Goal: Task Accomplishment & Management: Manage account settings

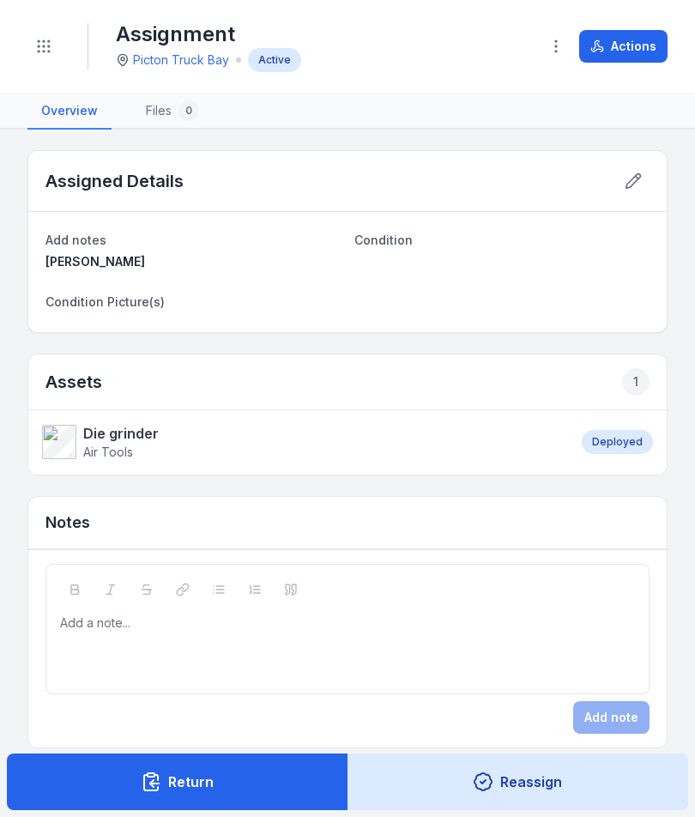
click at [46, 48] on icon "Toggle navigation" at bounding box center [43, 46] width 17 height 17
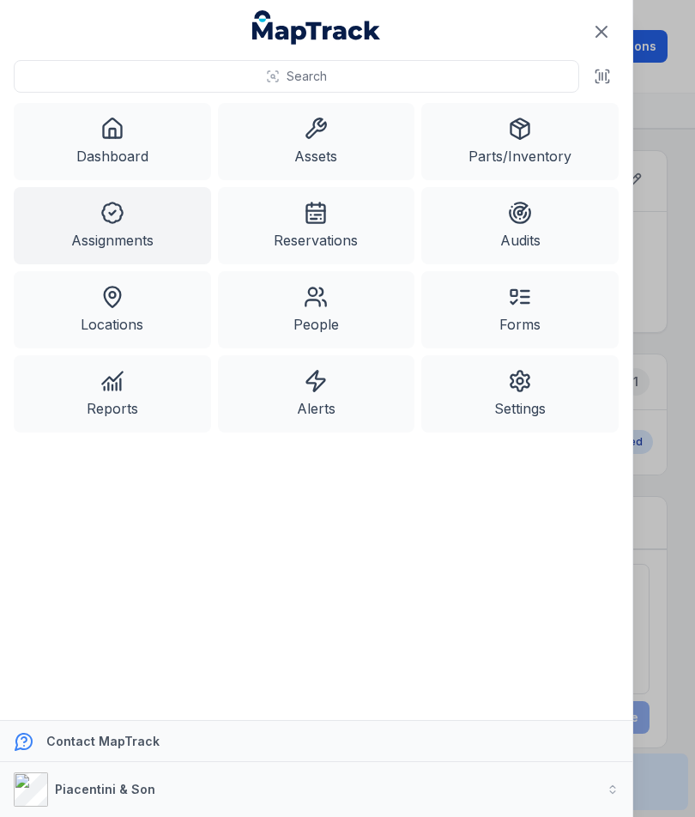
click at [346, 143] on link "Assets" at bounding box center [316, 141] width 197 height 77
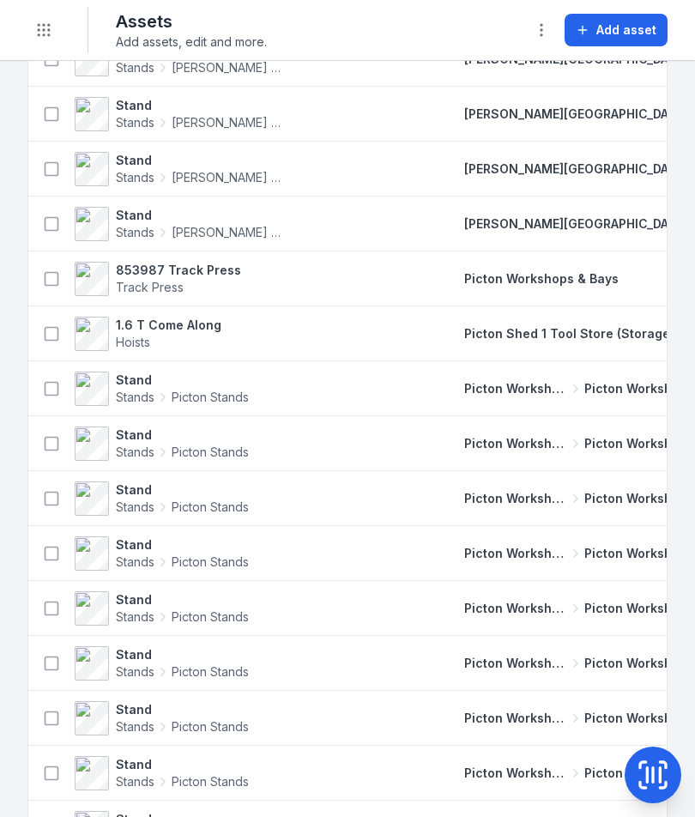
click at [206, 274] on strong "853987 Track Press" at bounding box center [178, 270] width 125 height 17
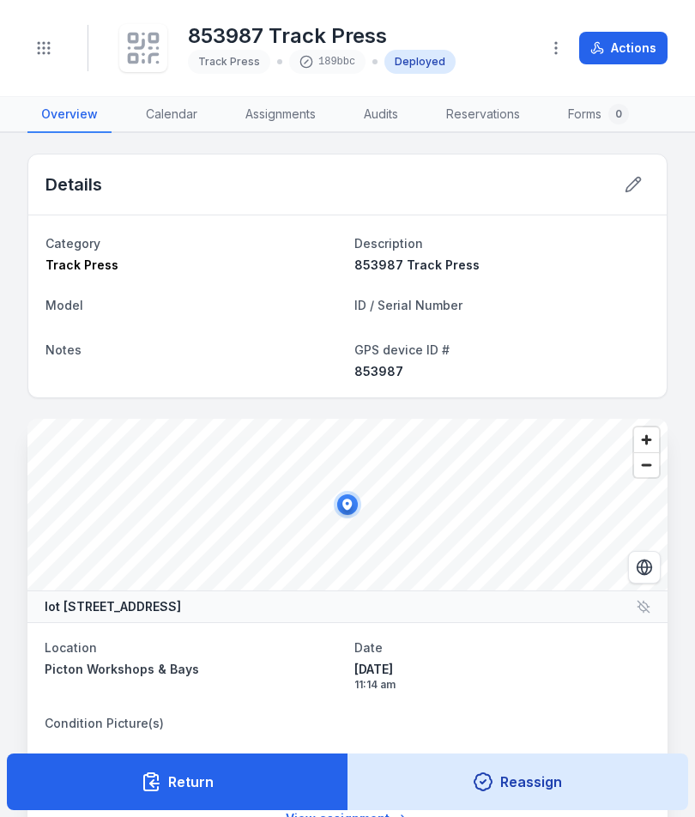
click at [33, 54] on button "Toggle Navigation" at bounding box center [43, 48] width 33 height 33
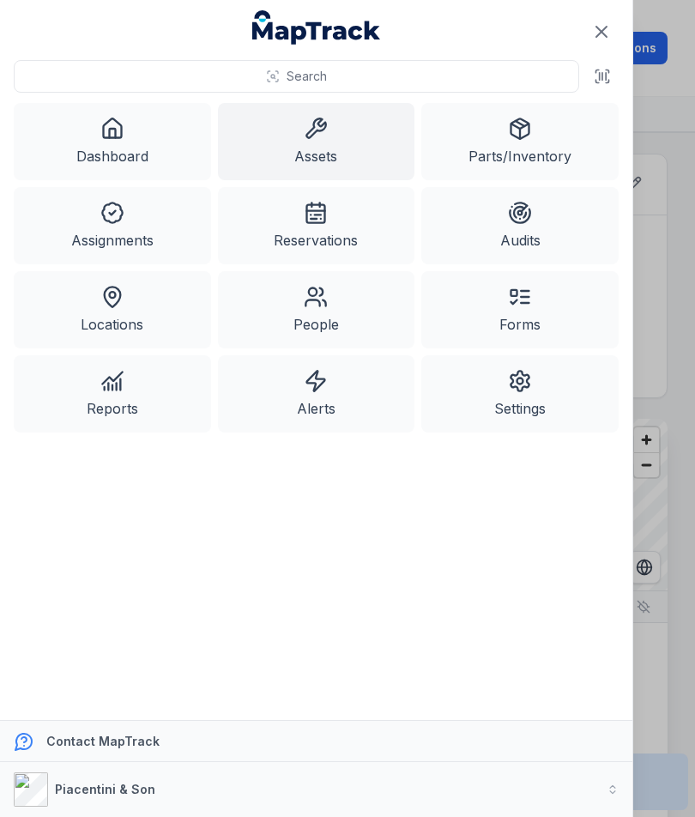
click at [606, 77] on icon at bounding box center [606, 76] width 0 height 7
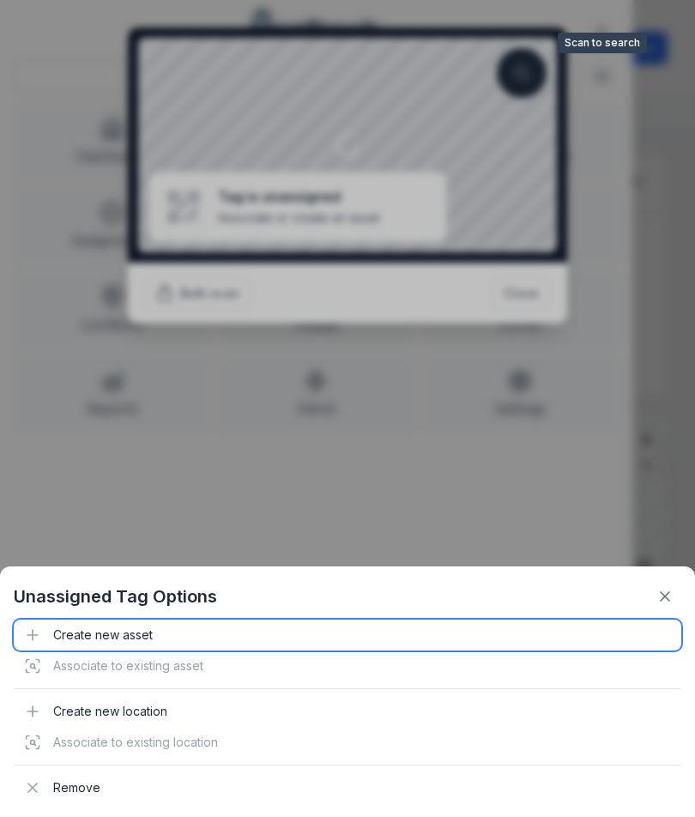
click at [137, 636] on div "Create new asset" at bounding box center [347, 634] width 667 height 31
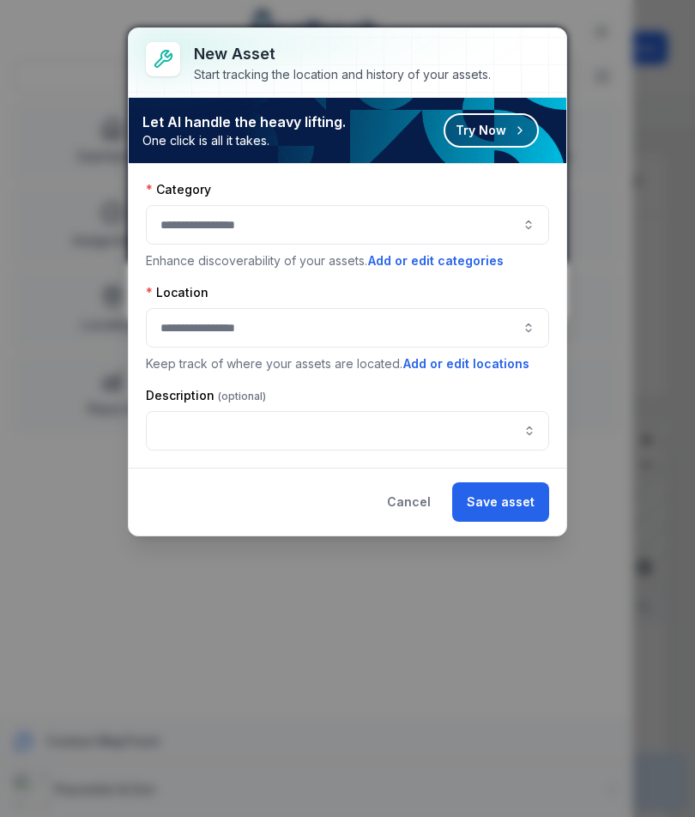
click at [321, 230] on button "button" at bounding box center [347, 224] width 403 height 39
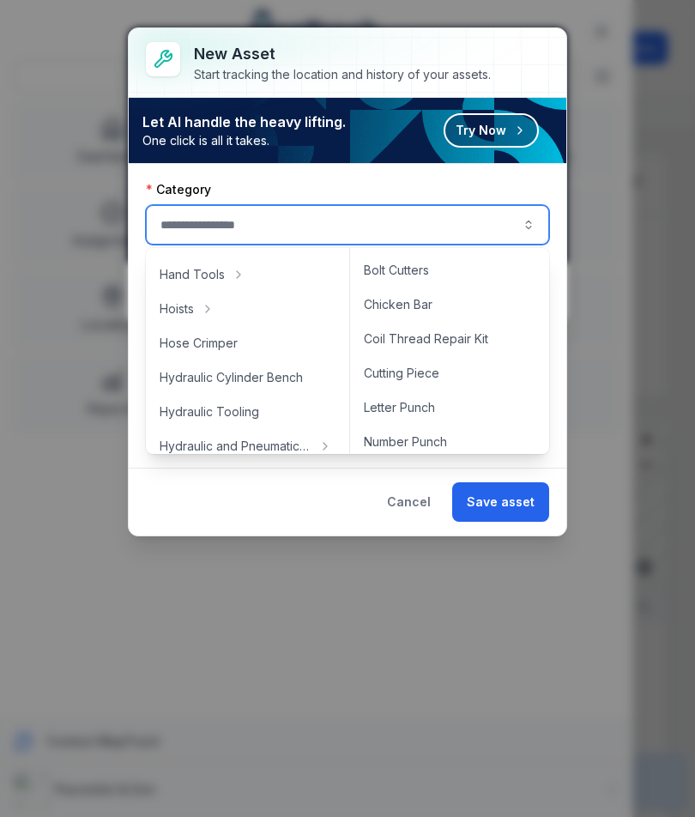
scroll to position [275, 0]
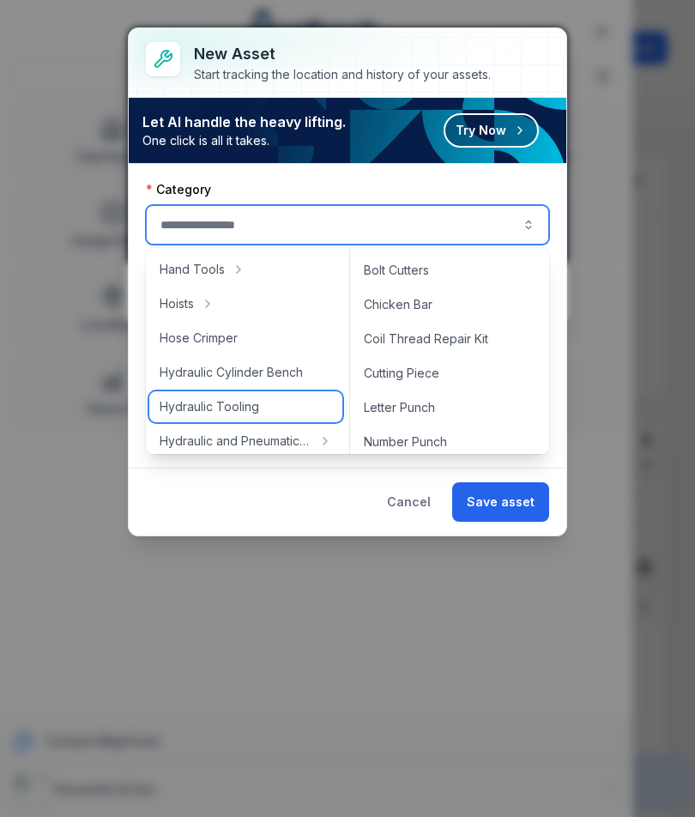
click at [274, 411] on div "Hydraulic Tooling" at bounding box center [245, 406] width 193 height 31
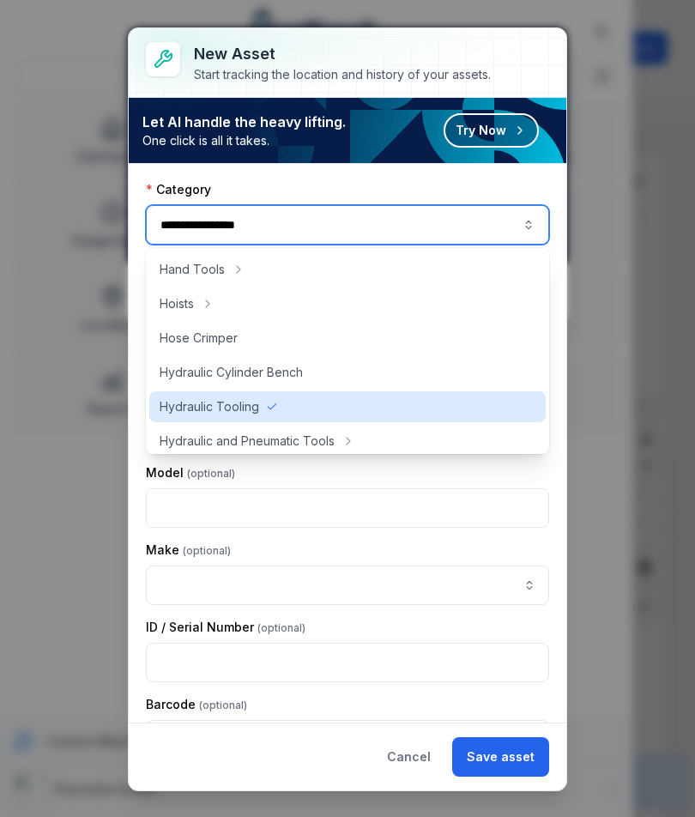
type input "**********"
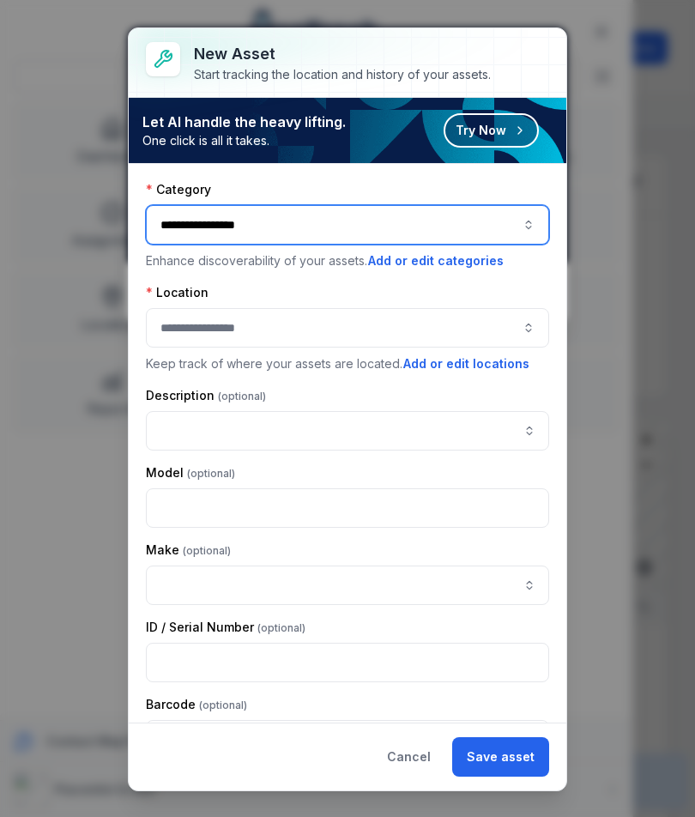
click at [359, 226] on button "**********" at bounding box center [347, 224] width 403 height 39
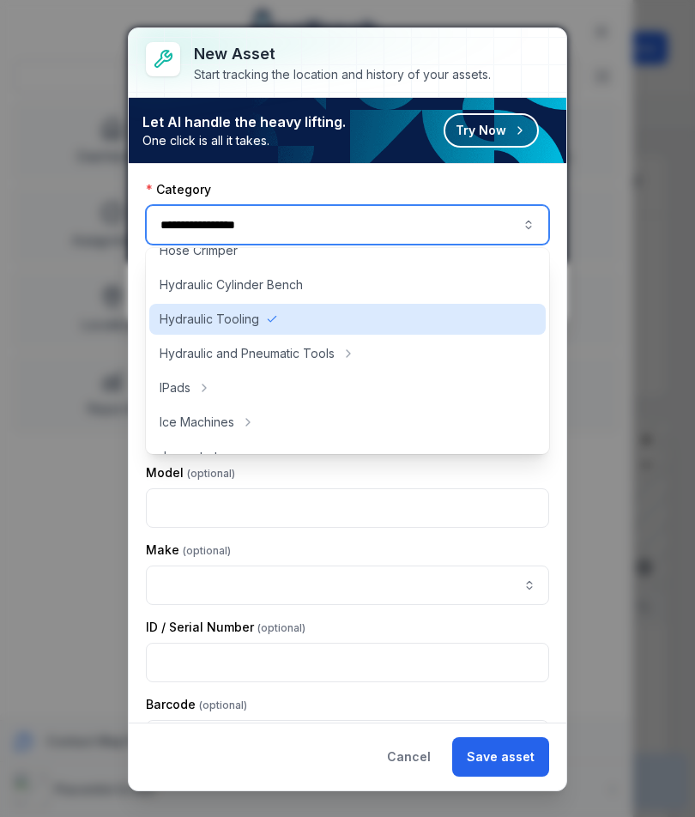
scroll to position [365, 0]
click at [288, 318] on div "Hydraulic Tooling" at bounding box center [347, 317] width 396 height 31
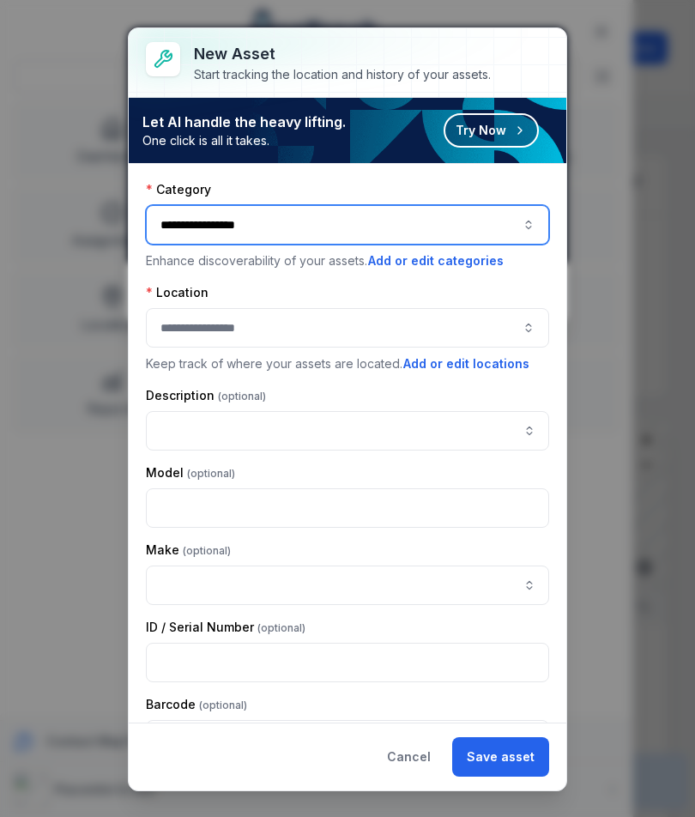
click at [339, 330] on button "button" at bounding box center [347, 327] width 403 height 39
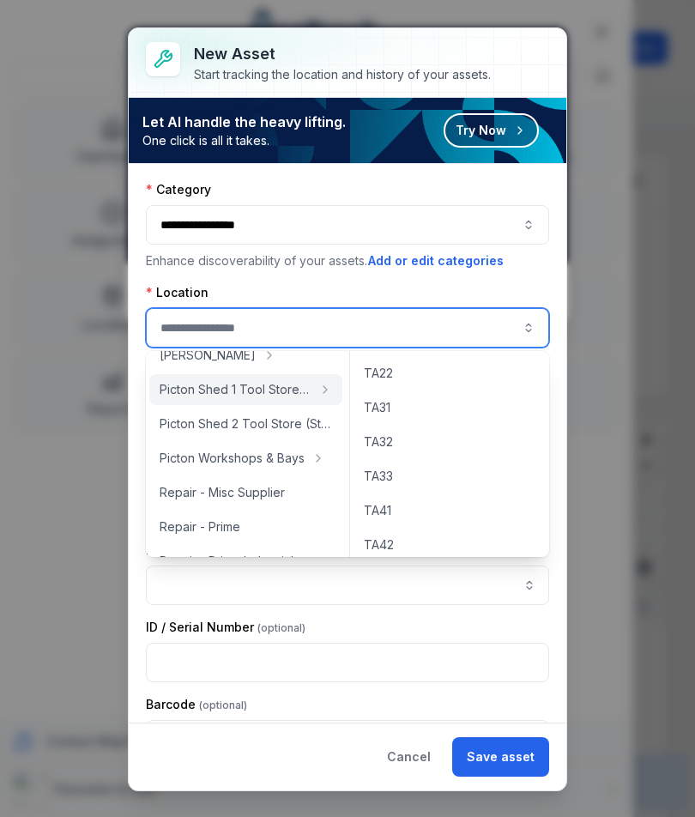
scroll to position [0, 0]
click at [262, 389] on span "Picton Shed 1 Tool Store (Storage)" at bounding box center [236, 389] width 152 height 17
type input "**********"
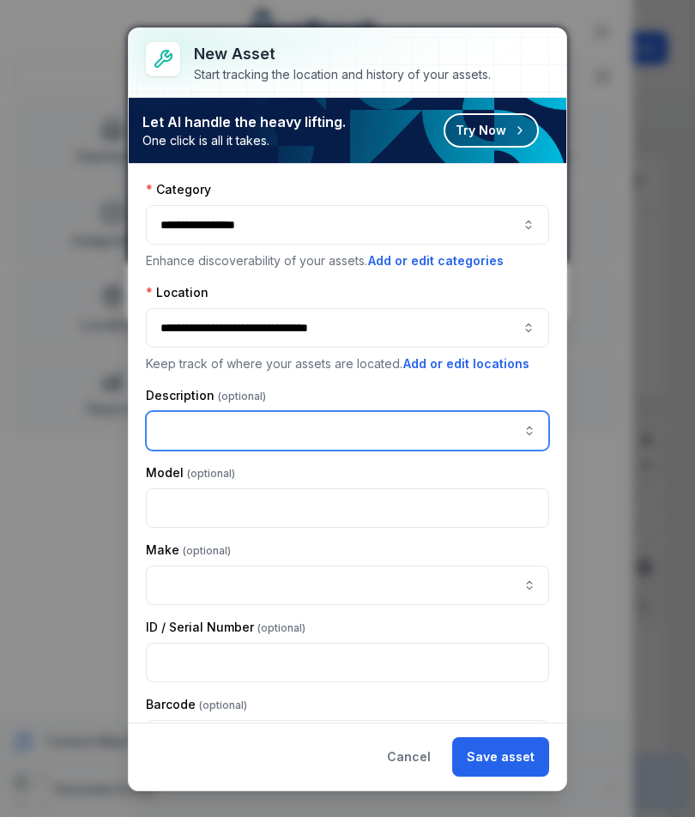
click at [297, 437] on input "asset-add:description-label" at bounding box center [347, 430] width 403 height 39
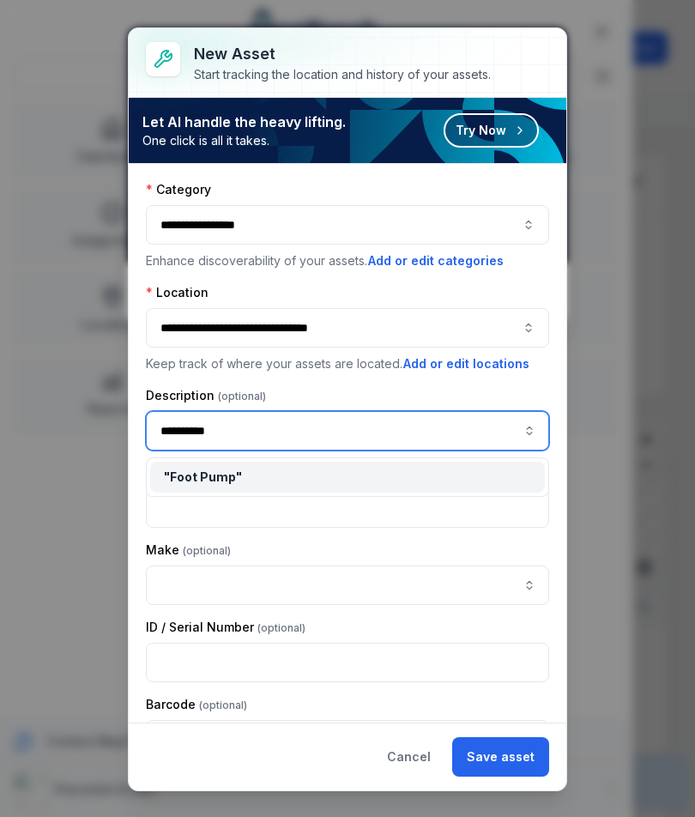
click at [218, 477] on span "" Foot Pump "" at bounding box center [203, 476] width 78 height 15
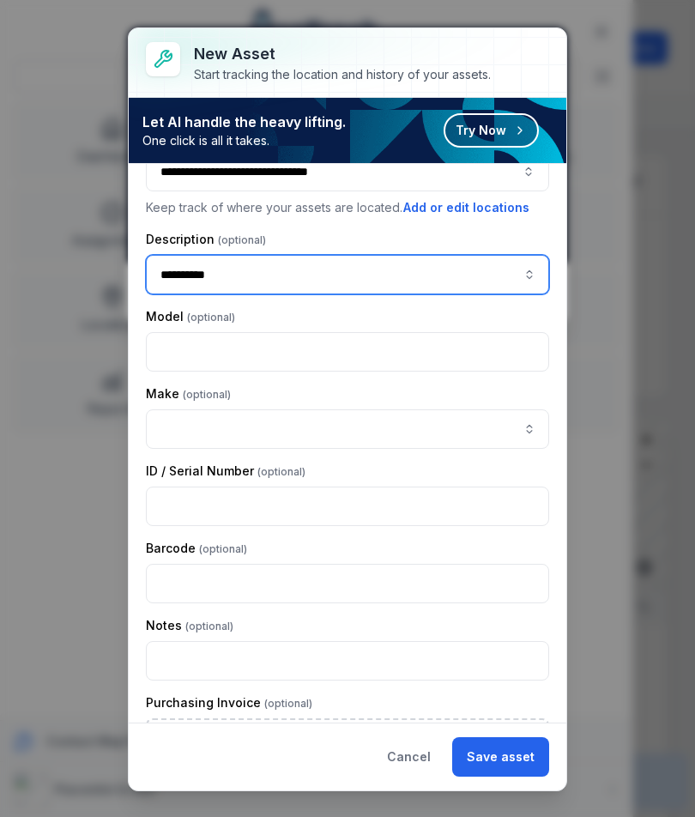
scroll to position [206, 0]
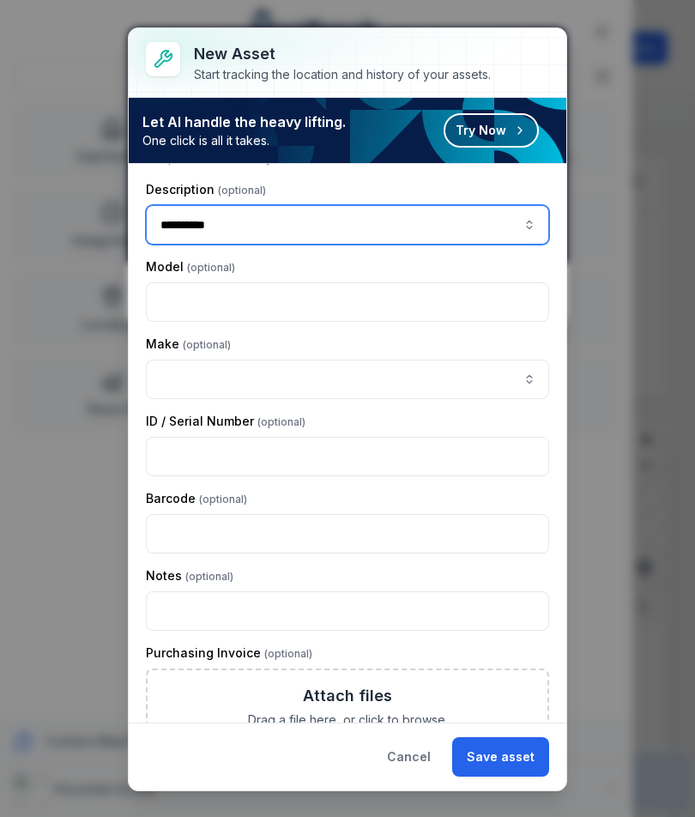
type input "*********"
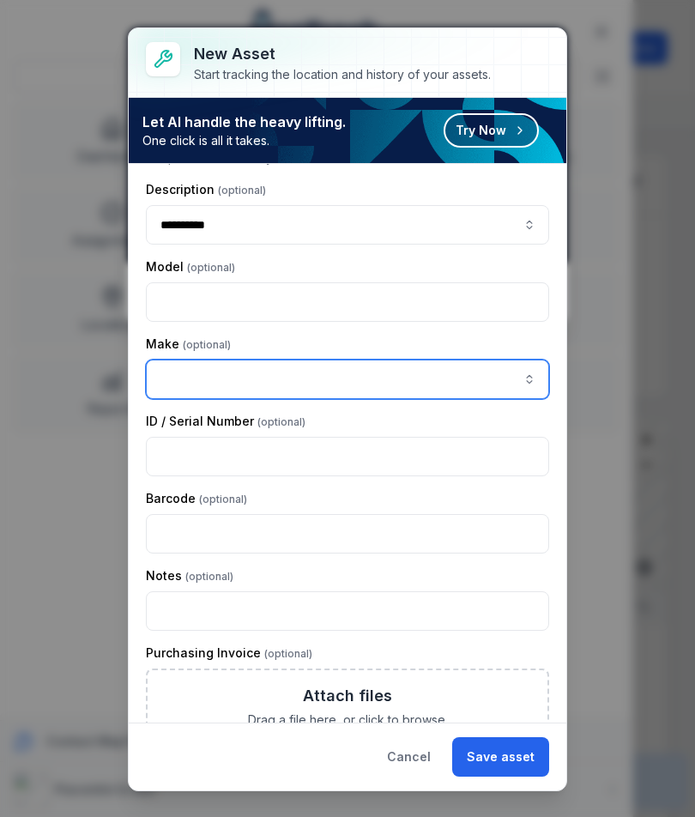
click at [371, 377] on input "asset-add:cf[ca1b6296-9635-4ae3-ae60-00faad6de89d]-label" at bounding box center [347, 378] width 403 height 39
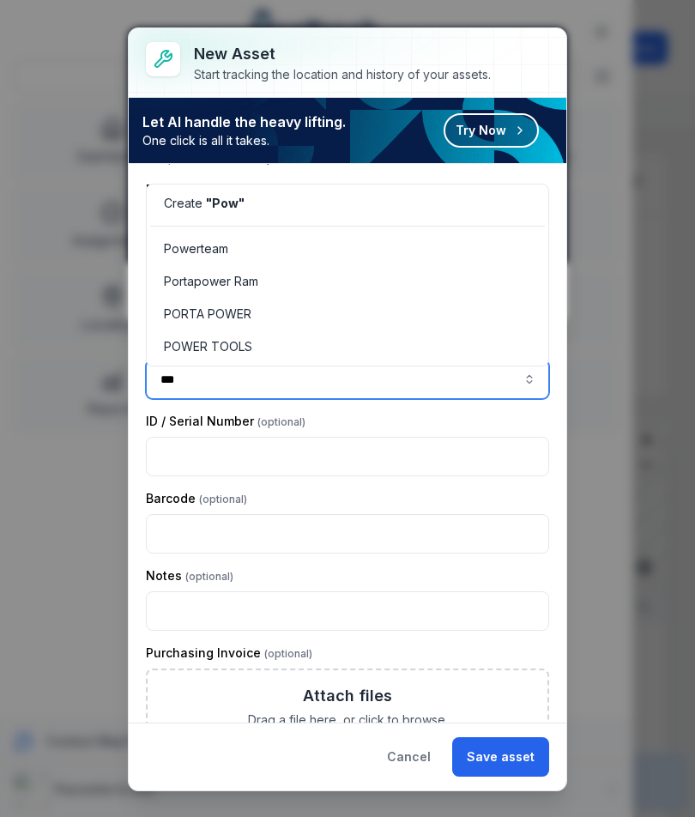
click at [214, 256] on span "Powerteam" at bounding box center [196, 248] width 64 height 17
type input "*********"
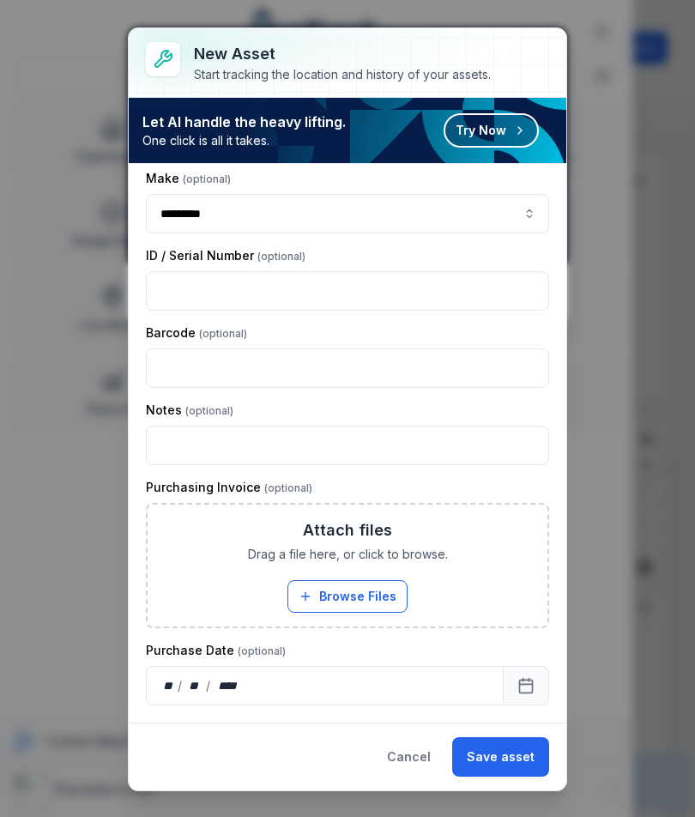
scroll to position [371, 0]
click at [507, 757] on button "Save asset" at bounding box center [500, 756] width 97 height 39
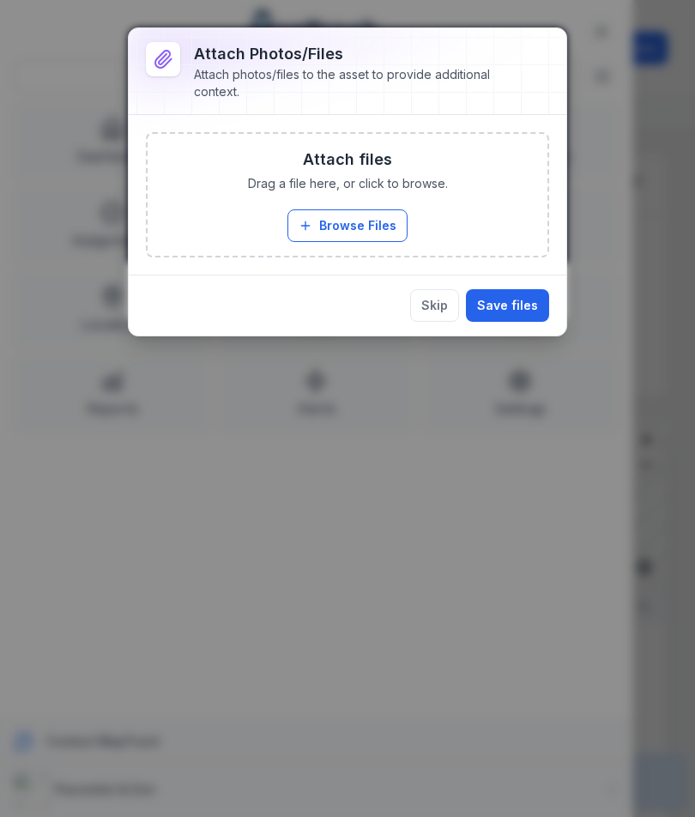
click at [332, 223] on button "Browse Files" at bounding box center [347, 225] width 120 height 33
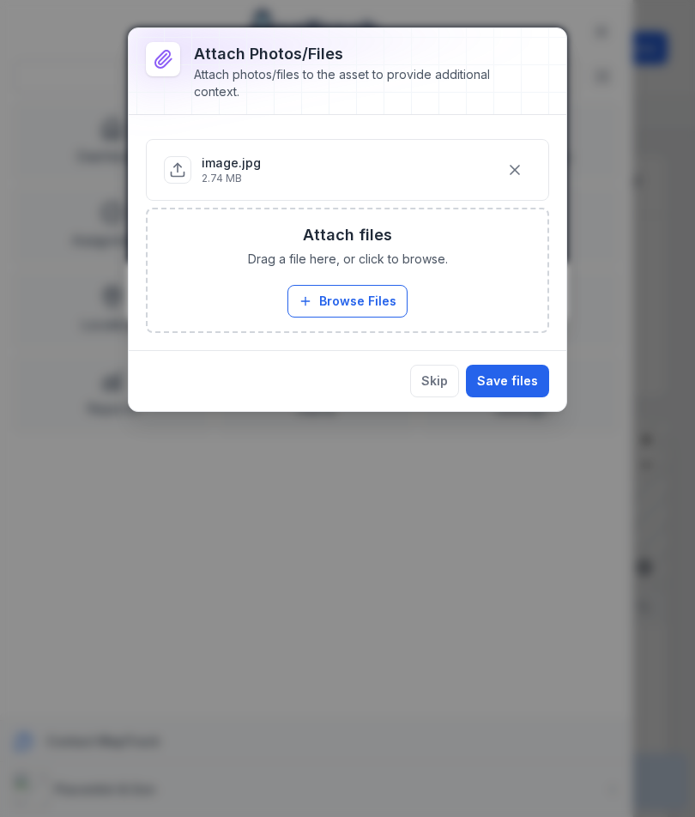
click at [507, 386] on button "Save files" at bounding box center [507, 381] width 83 height 33
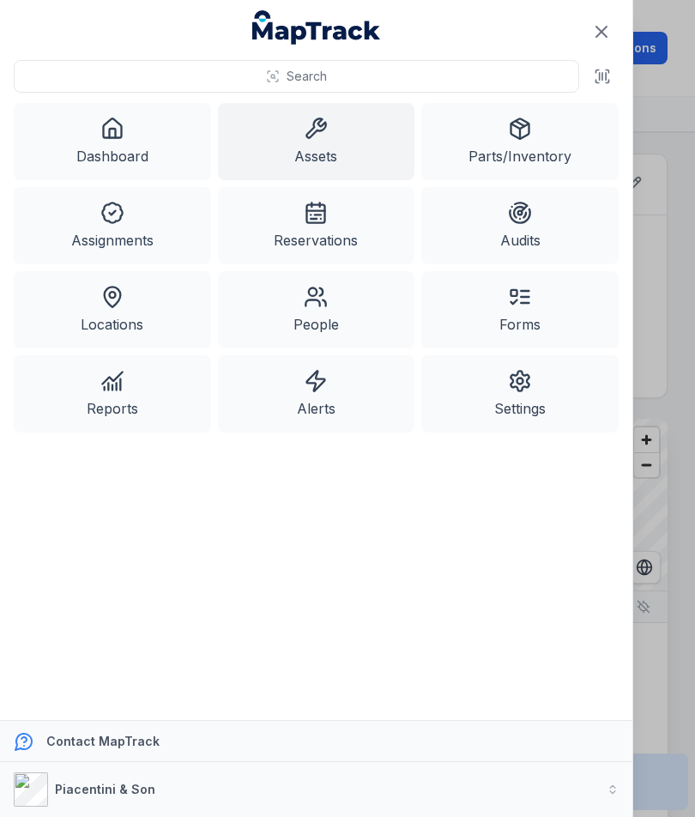
click at [609, 75] on icon at bounding box center [602, 76] width 17 height 17
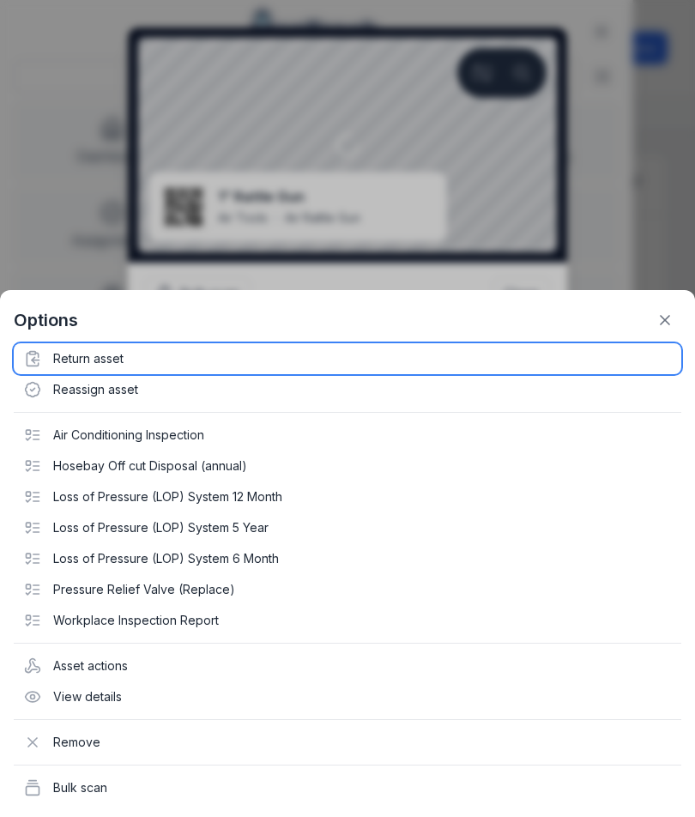
click at [106, 359] on div "Return asset" at bounding box center [347, 358] width 667 height 31
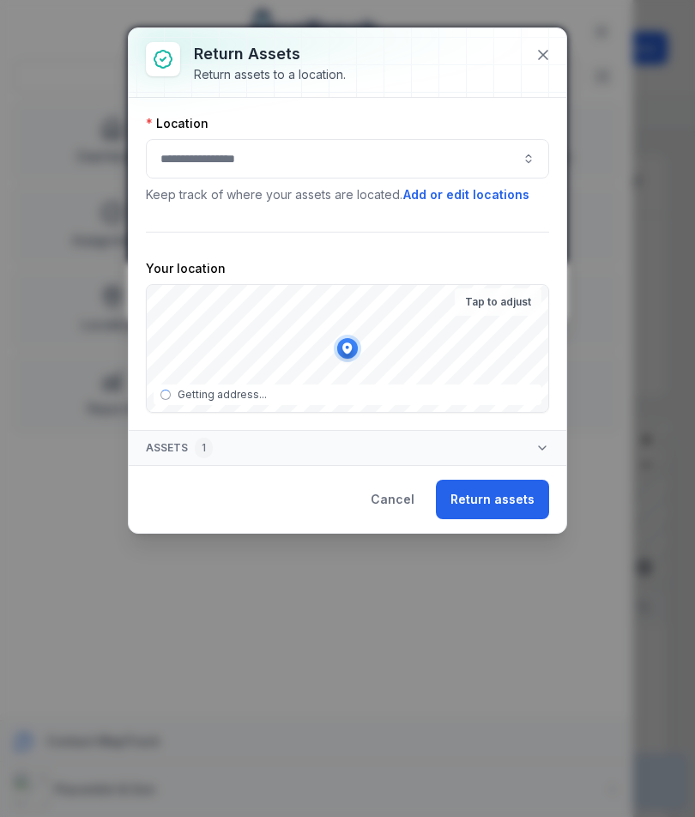
click at [429, 157] on button "button" at bounding box center [347, 158] width 403 height 39
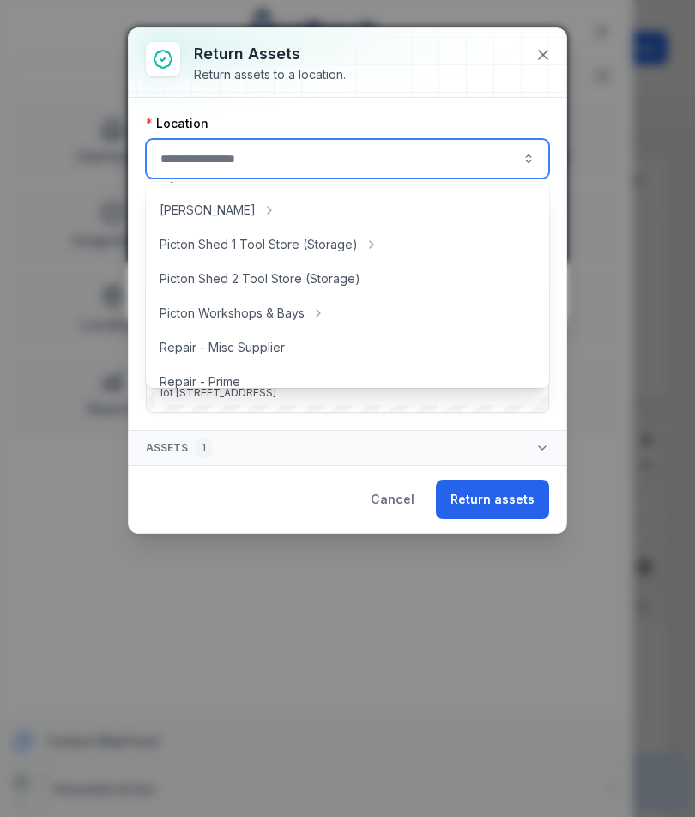
scroll to position [295, 0]
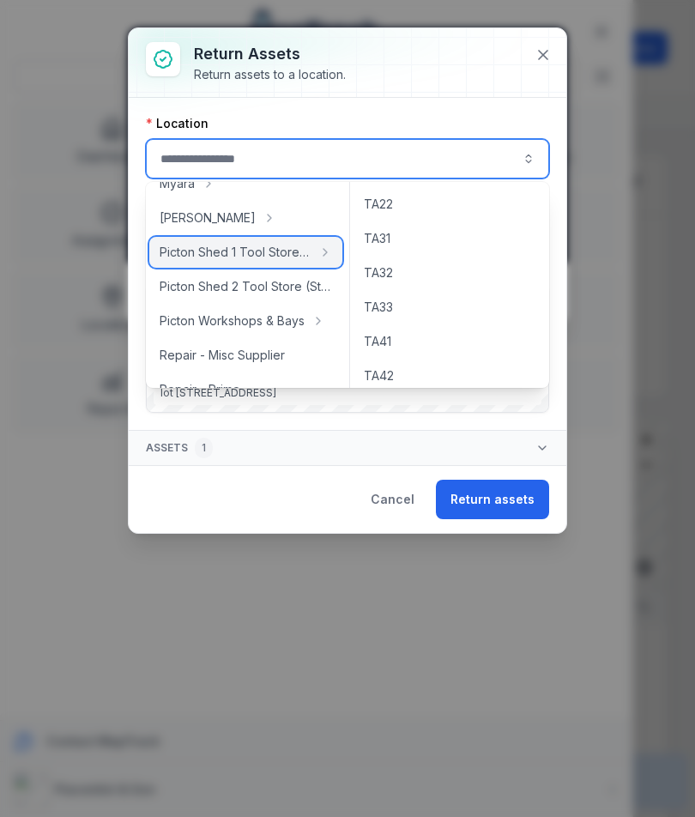
click at [306, 254] on span "Picton Shed 1 Tool Store (Storage)" at bounding box center [236, 252] width 152 height 17
type input "**********"
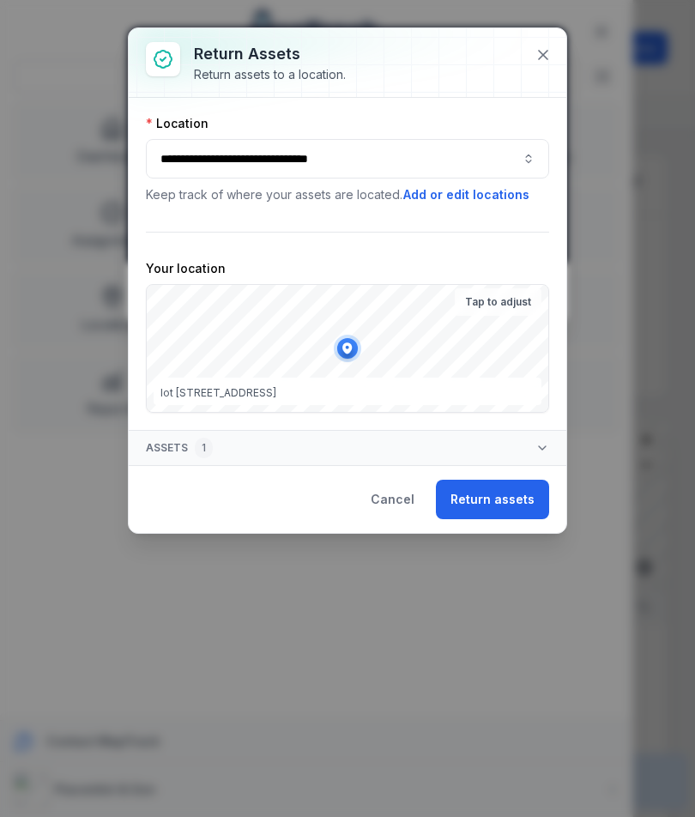
click at [513, 506] on button "Return assets" at bounding box center [492, 498] width 113 height 39
